Goal: Navigation & Orientation: Find specific page/section

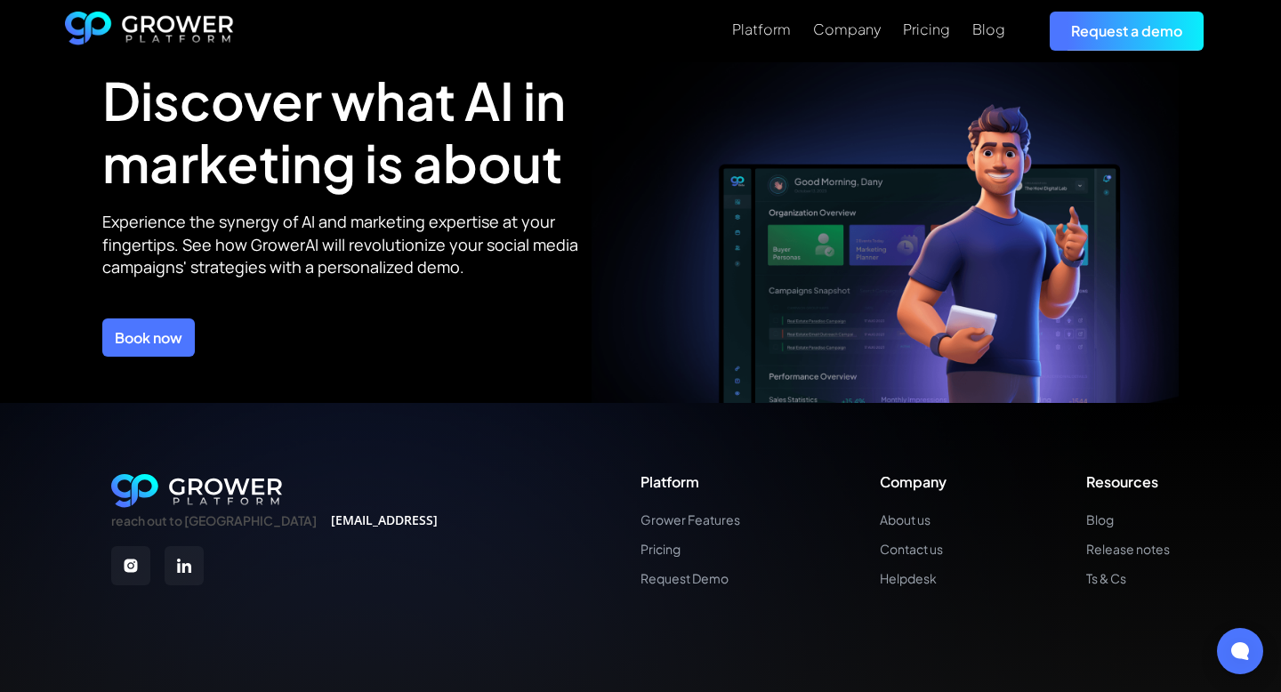
scroll to position [6447, 0]
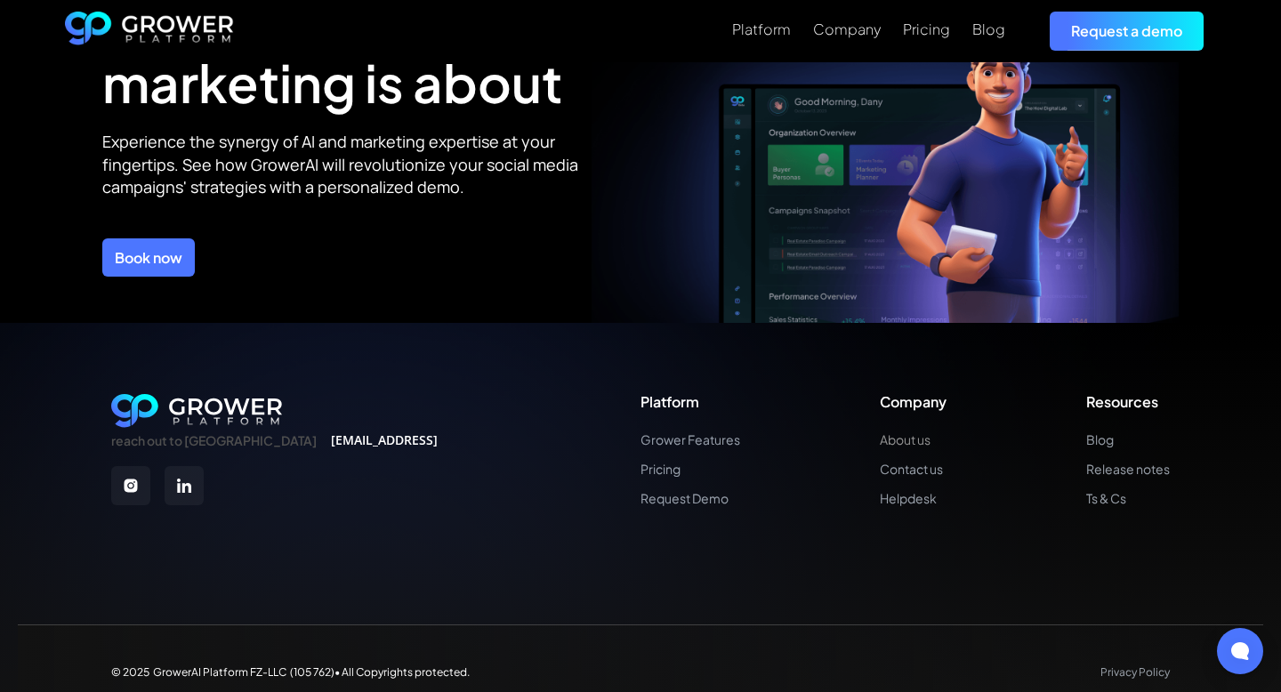
click at [895, 432] on link "About us" at bounding box center [913, 439] width 67 height 15
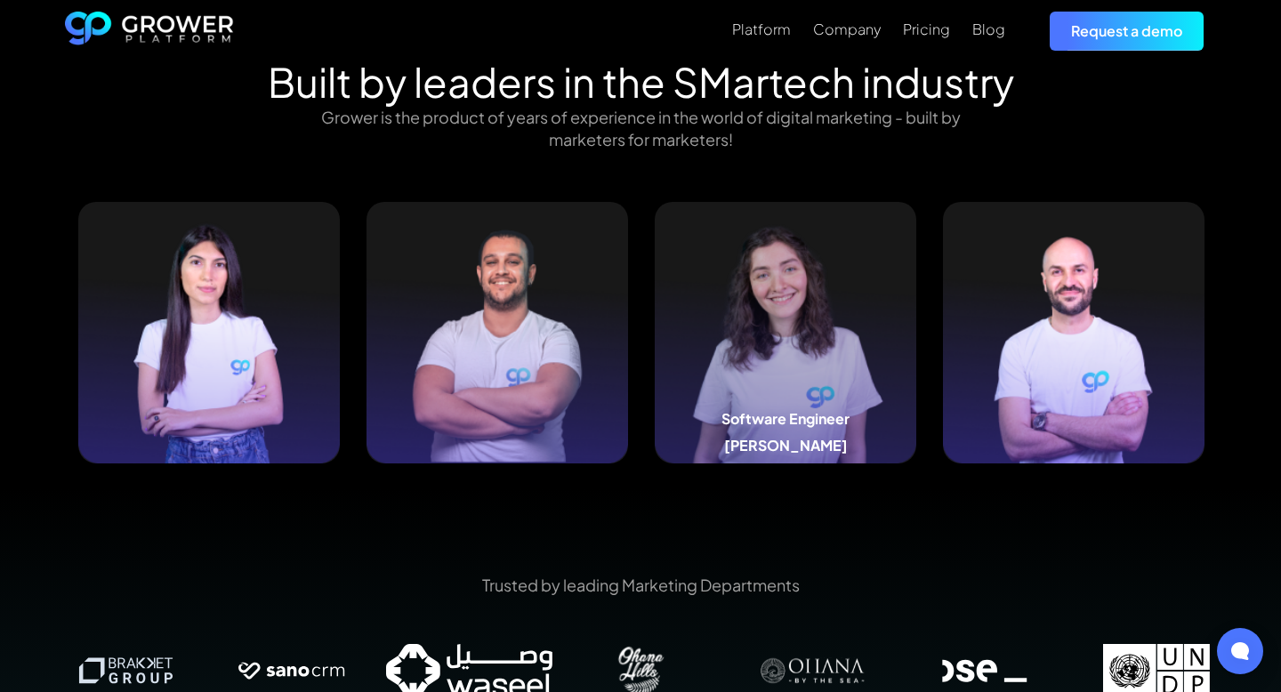
scroll to position [1794, 0]
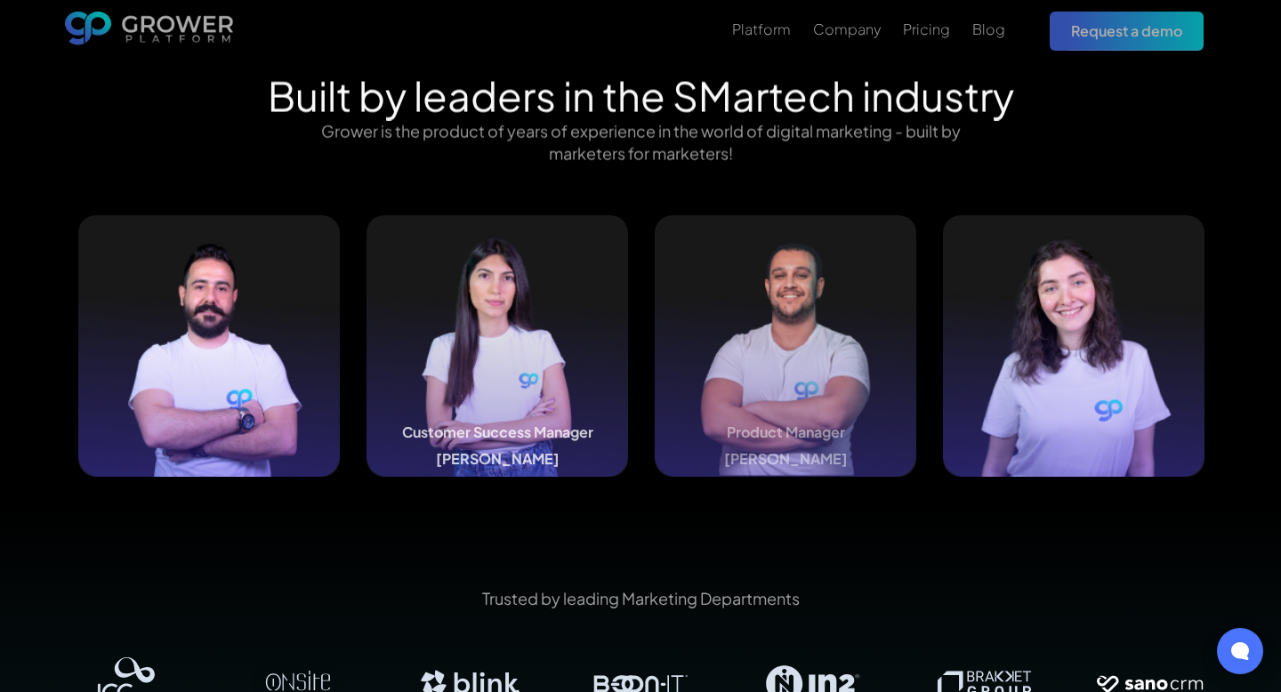
scroll to position [1795, 0]
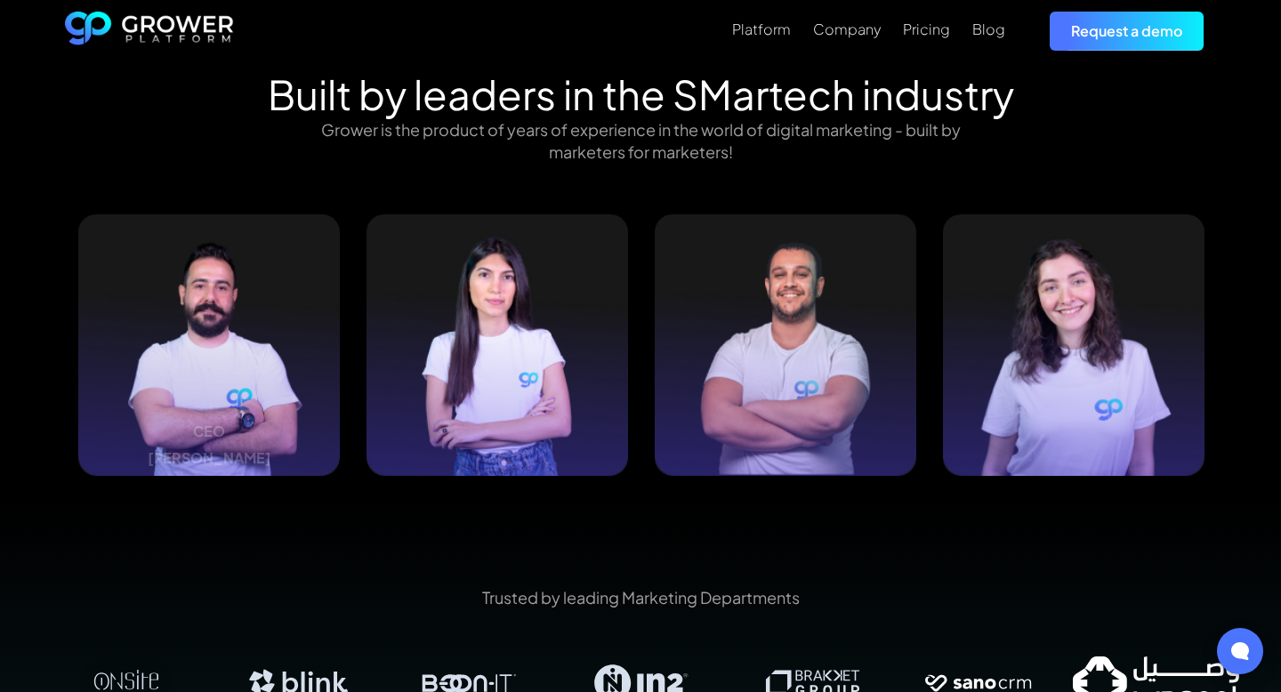
click at [318, 519] on div "Trusted by leading Marketing Departments" at bounding box center [640, 660] width 1281 height 319
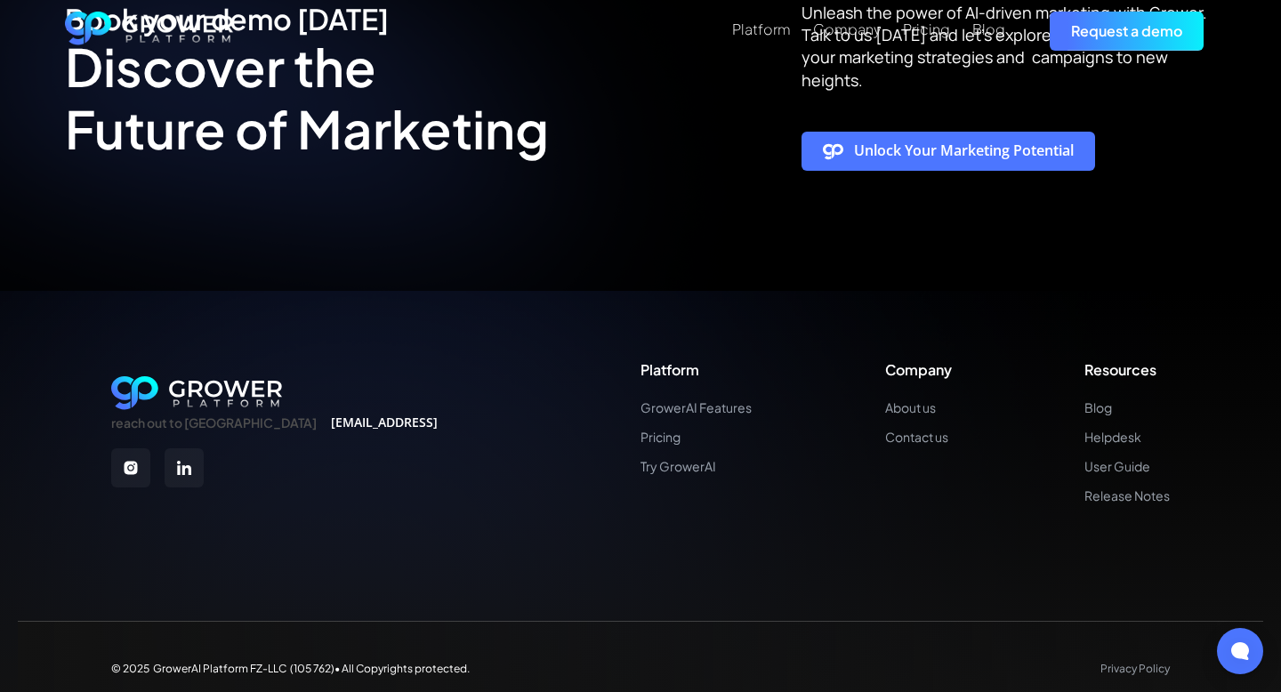
scroll to position [3542, 0]
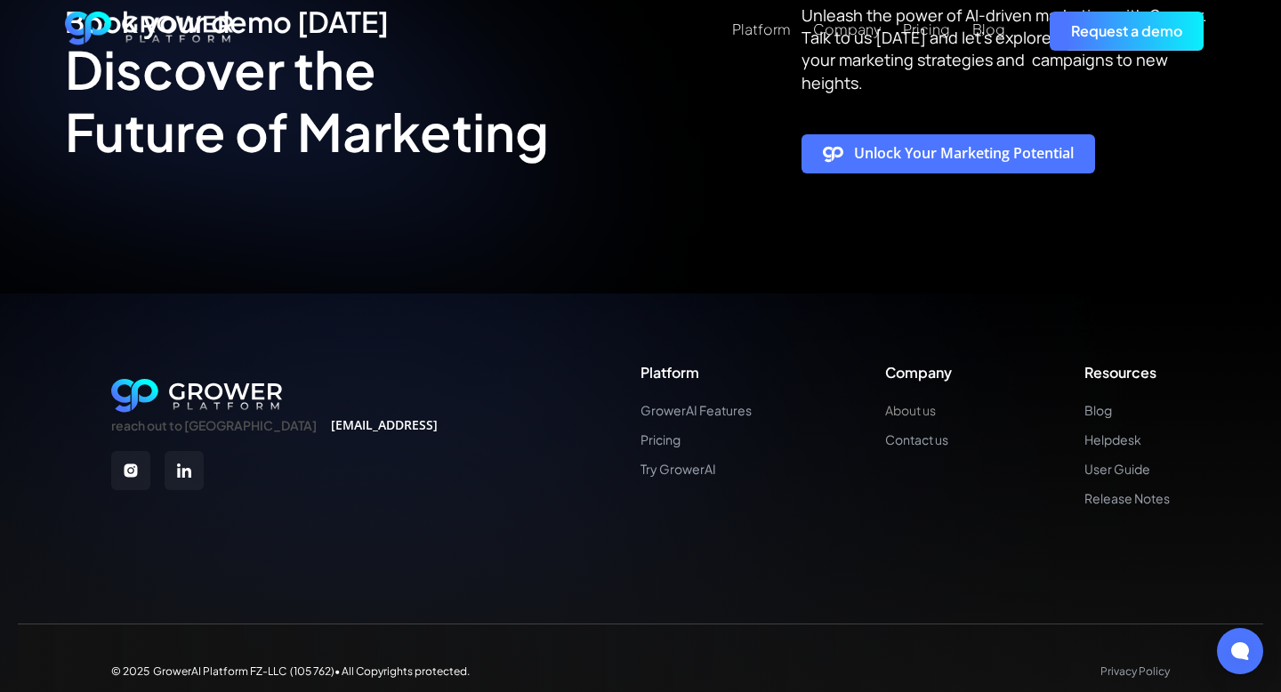
click at [895, 403] on link "About us" at bounding box center [918, 410] width 67 height 15
